Goal: Task Accomplishment & Management: Manage account settings

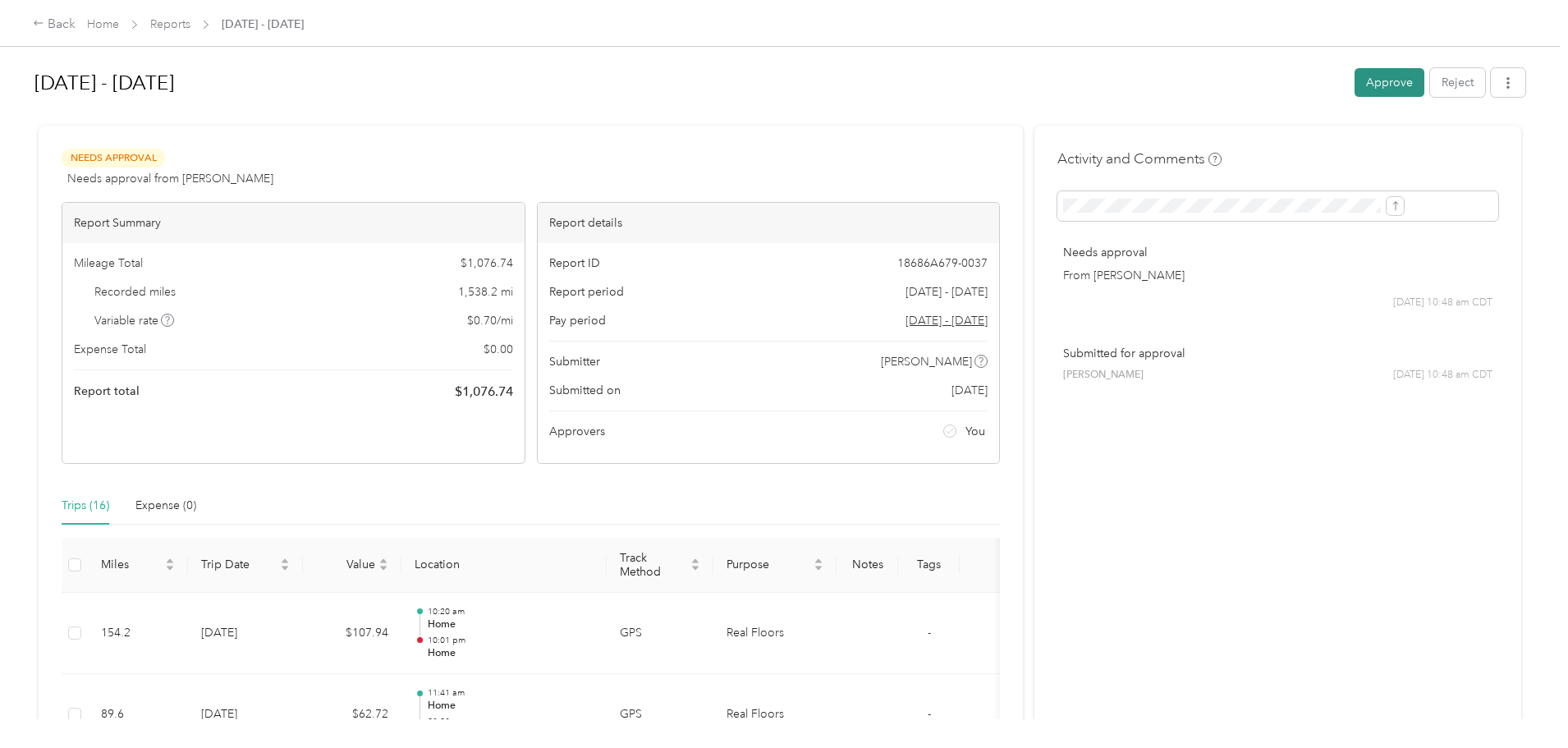
click at [1355, 82] on button "Approve" at bounding box center [1390, 83] width 70 height 29
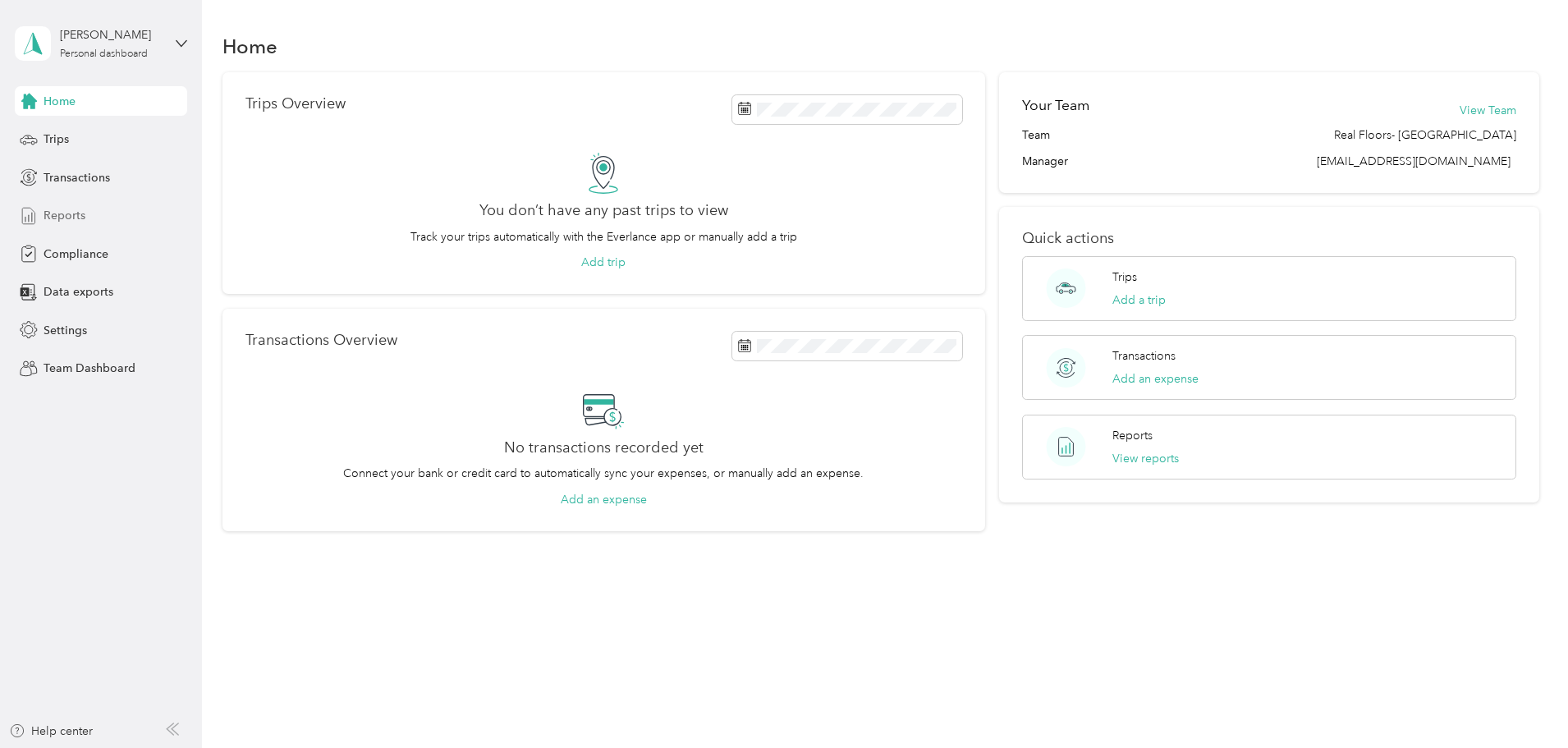
click at [58, 213] on span "Reports" at bounding box center [64, 215] width 42 height 17
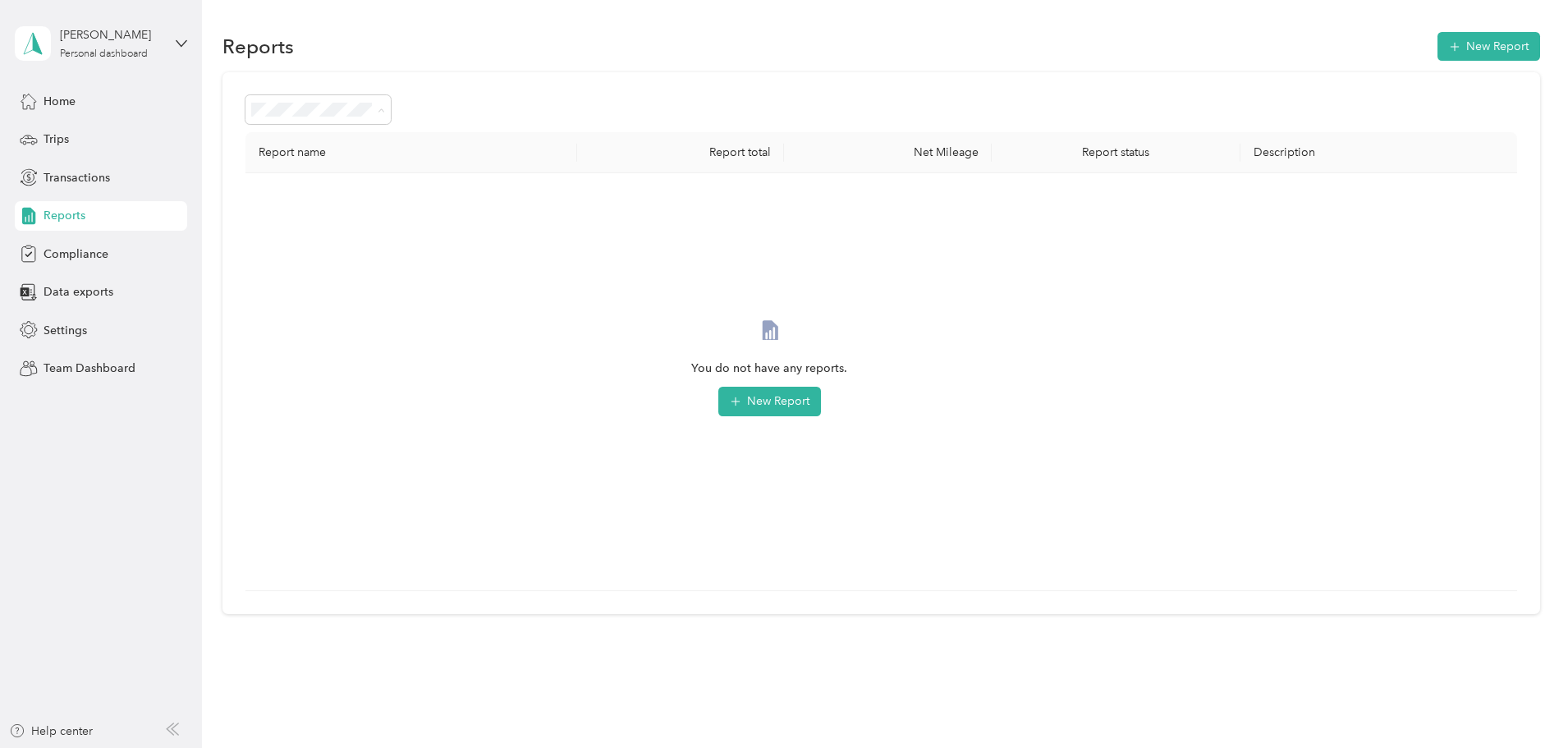
click at [428, 199] on span "Needs approval" at bounding box center [408, 197] width 84 height 14
click at [808, 397] on button "Reset filter" at bounding box center [769, 401] width 78 height 30
